Goal: Transaction & Acquisition: Purchase product/service

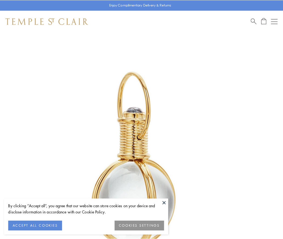
scroll to position [141, 0]
